Goal: Complete application form: Complete application form

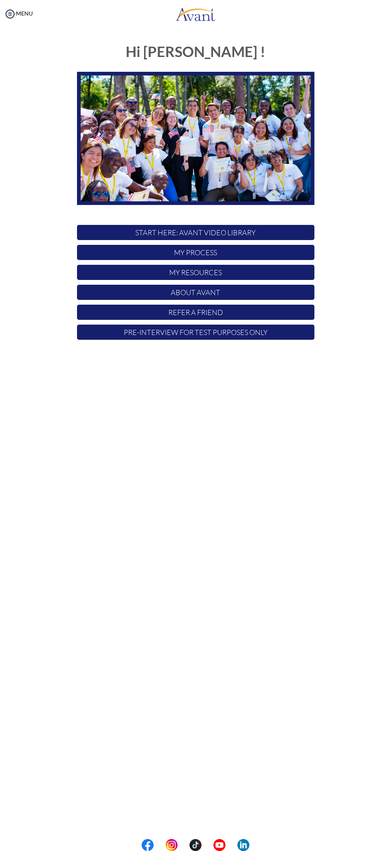
click at [266, 336] on p "Pre-Interview for test purposes only" at bounding box center [195, 331] width 237 height 15
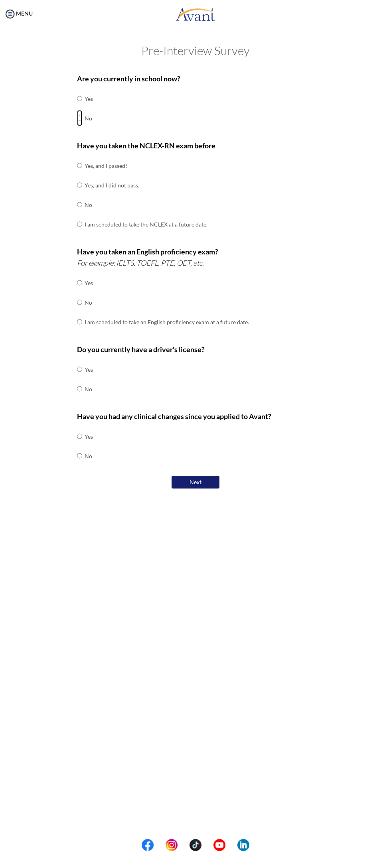
click at [80, 116] on input "radio" at bounding box center [79, 118] width 5 height 16
radio input "true"
click at [80, 209] on input "radio" at bounding box center [79, 205] width 5 height 16
radio input "true"
click at [80, 282] on input "radio" at bounding box center [79, 283] width 5 height 16
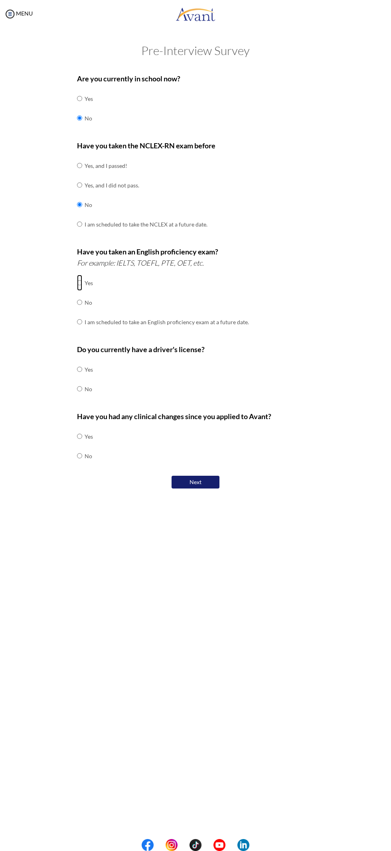
radio input "true"
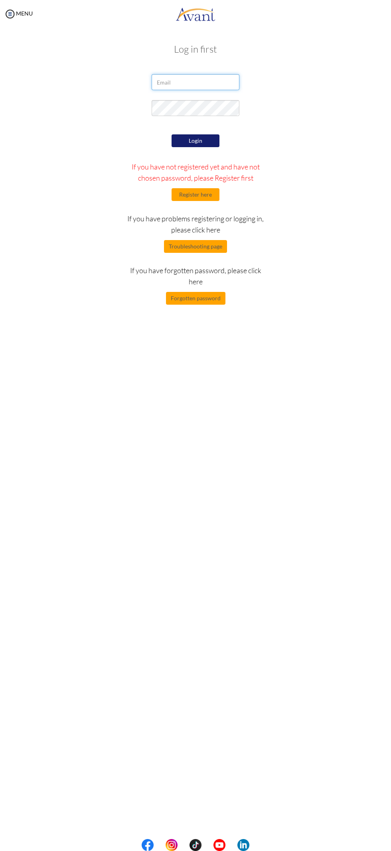
click at [198, 82] on input "email" at bounding box center [195, 82] width 88 height 16
type input "[EMAIL_ADDRESS][DOMAIN_NAME]"
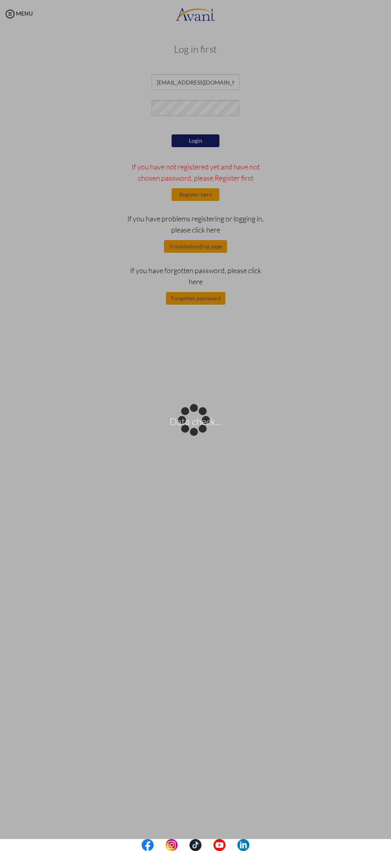
click at [201, 420] on div "Data check..." at bounding box center [195, 425] width 11 height 11
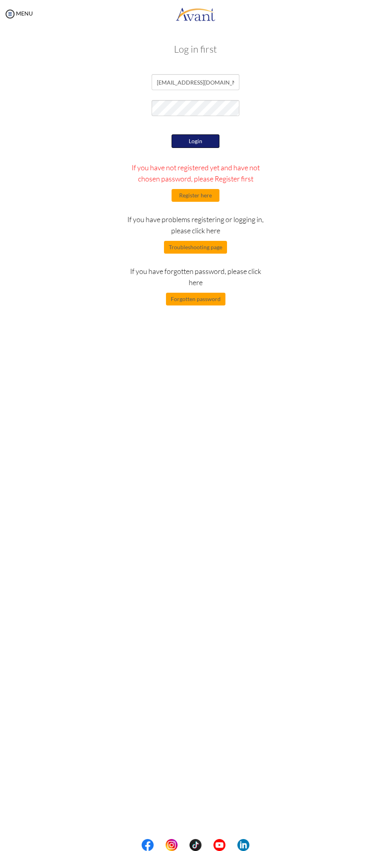
click at [203, 138] on button "Login" at bounding box center [195, 141] width 48 height 14
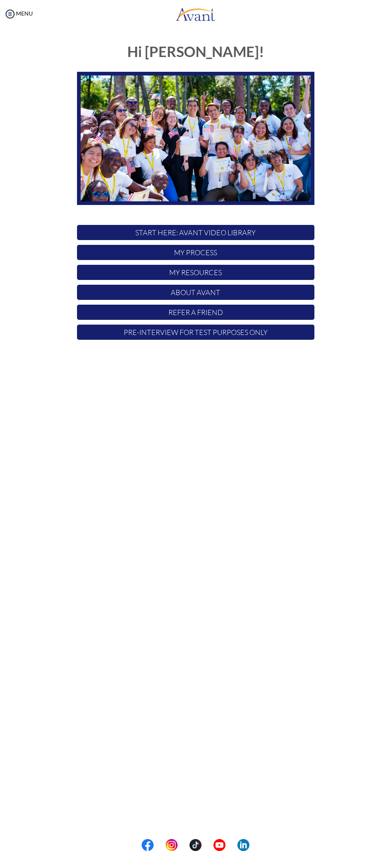
click at [263, 329] on p "Pre-Interview for test purposes only" at bounding box center [195, 331] width 237 height 15
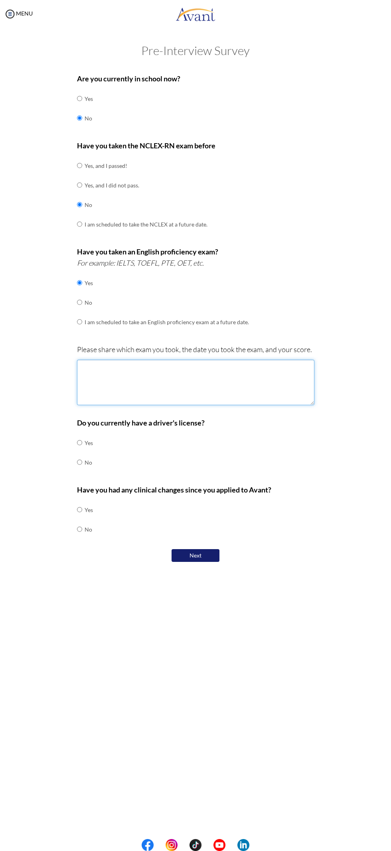
click at [237, 383] on textarea at bounding box center [195, 382] width 237 height 45
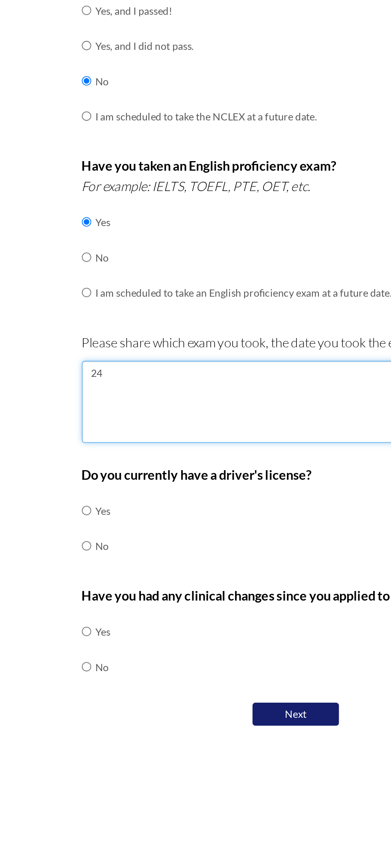
click at [170, 369] on textarea "24" at bounding box center [195, 382] width 237 height 45
click at [85, 366] on textarea "[DATE]" at bounding box center [195, 382] width 237 height 45
click at [84, 366] on textarea "[DATE]" at bounding box center [195, 382] width 237 height 45
click at [83, 365] on textarea "[DATE]" at bounding box center [195, 382] width 237 height 45
click at [189, 367] on textarea "IELTS academy [DATE]" at bounding box center [195, 382] width 237 height 45
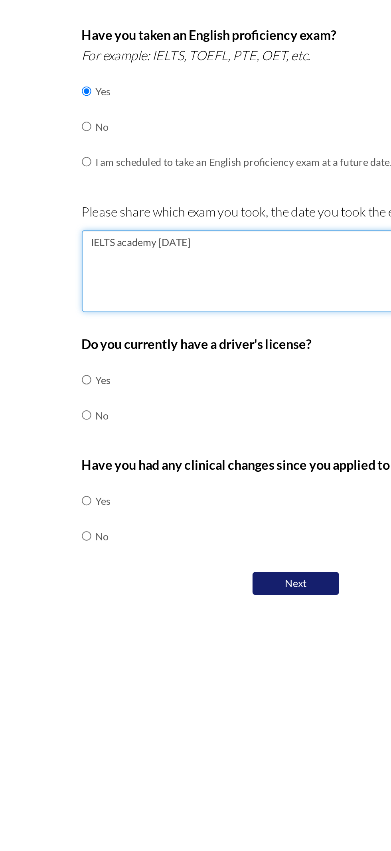
type textarea "IELTS academy [DATE]"
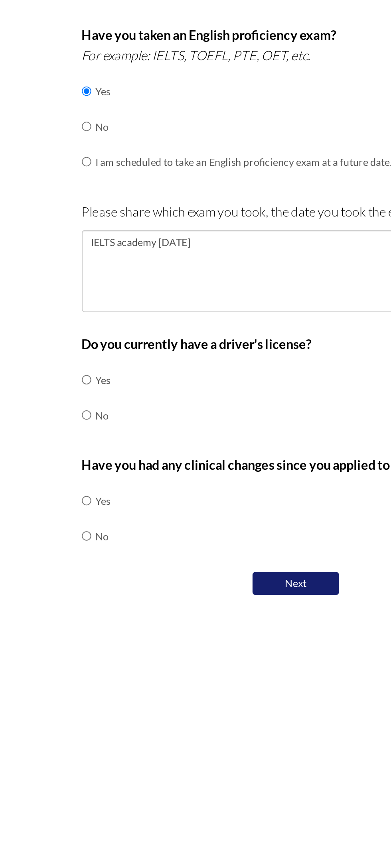
click at [90, 461] on td "No" at bounding box center [89, 462] width 8 height 20
click at [79, 460] on input "radio" at bounding box center [79, 462] width 5 height 16
radio input "true"
click at [81, 523] on input "radio" at bounding box center [79, 529] width 5 height 16
radio input "true"
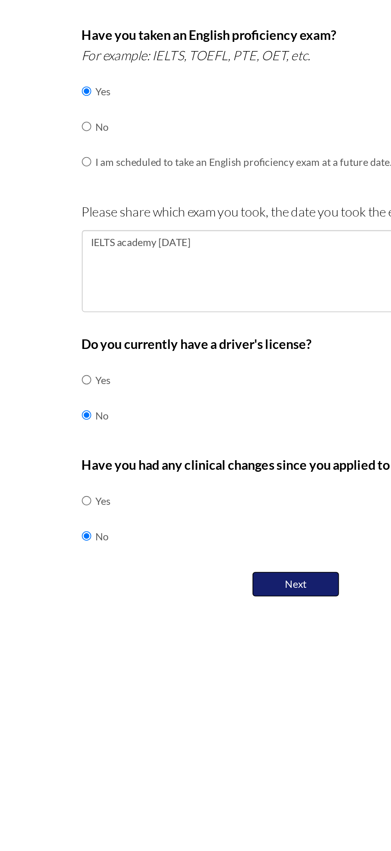
click at [199, 550] on button "Next" at bounding box center [195, 556] width 48 height 14
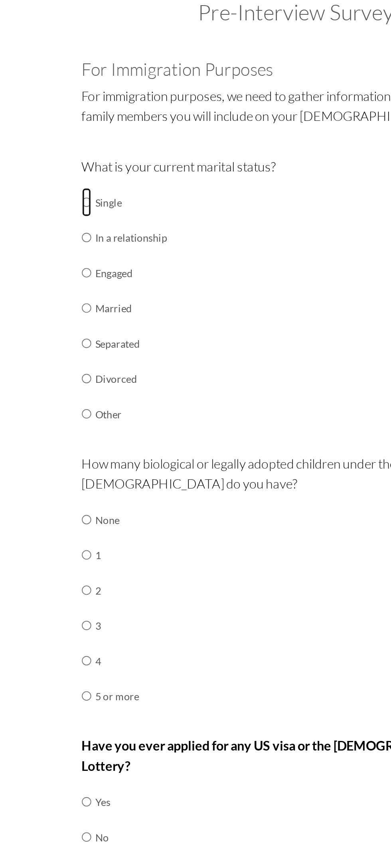
click at [81, 152] on input "radio" at bounding box center [79, 156] width 5 height 16
radio input "true"
click at [79, 332] on input "radio" at bounding box center [79, 332] width 5 height 16
radio input "true"
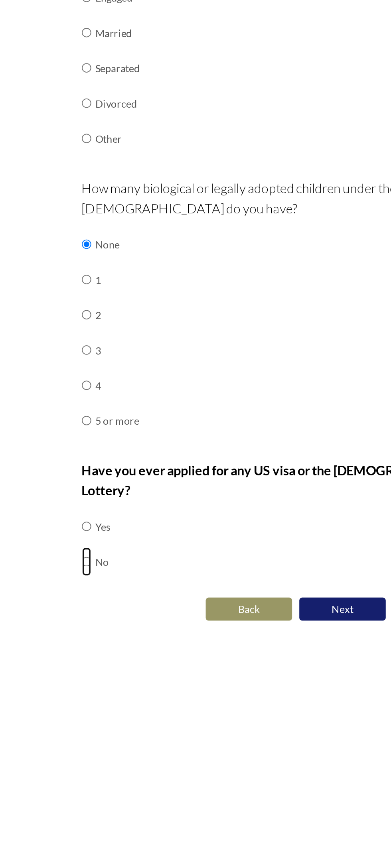
click at [82, 499] on input "radio" at bounding box center [79, 507] width 5 height 16
radio input "true"
click at [216, 527] on button "Next" at bounding box center [221, 534] width 48 height 14
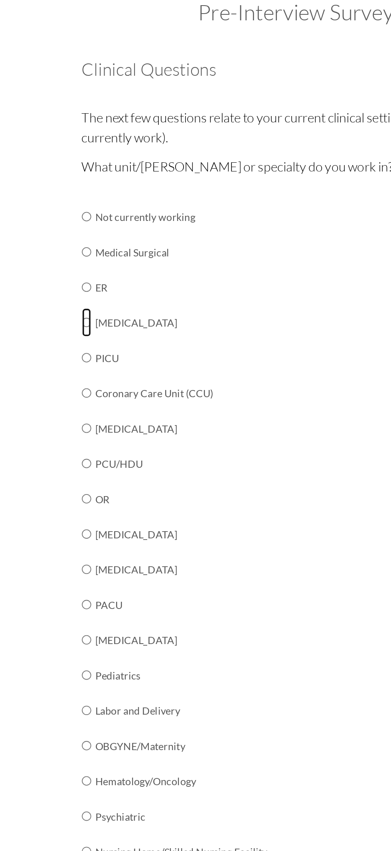
click at [79, 222] on input "radio" at bounding box center [79, 222] width 5 height 16
radio input "true"
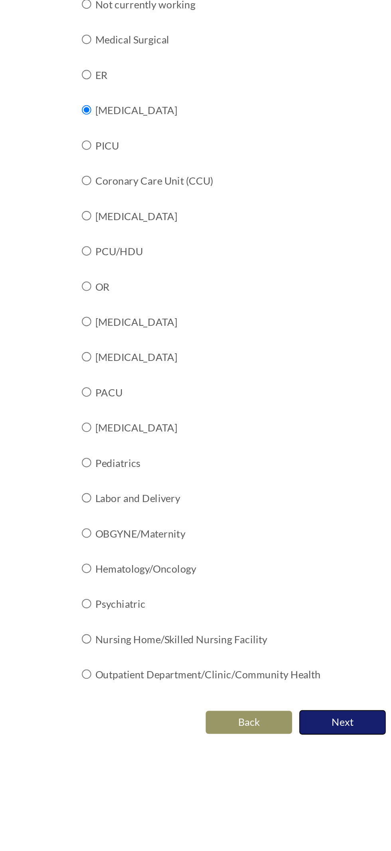
click at [225, 560] on button "Next" at bounding box center [221, 562] width 48 height 14
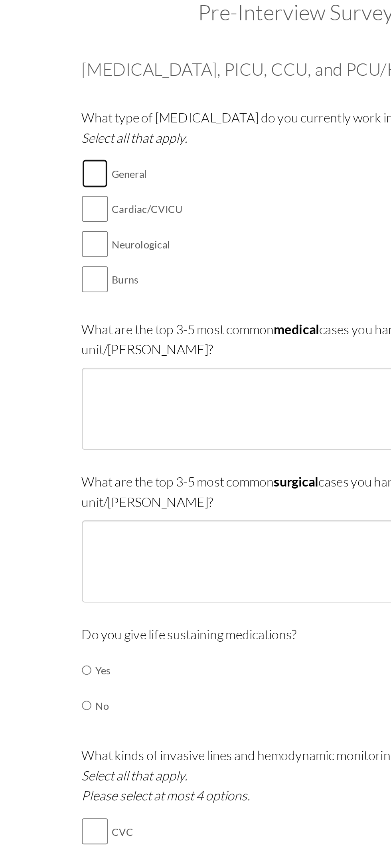
click at [87, 143] on input "checkbox" at bounding box center [84, 140] width 14 height 16
checkbox input "true"
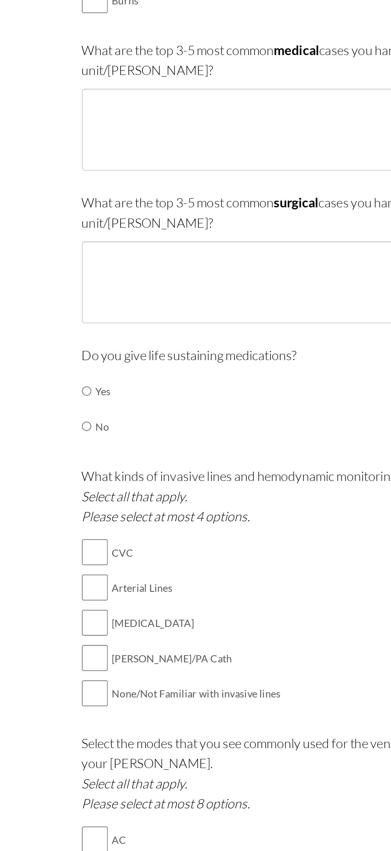
scroll to position [159, 0]
